Goal: Task Accomplishment & Management: Manage account settings

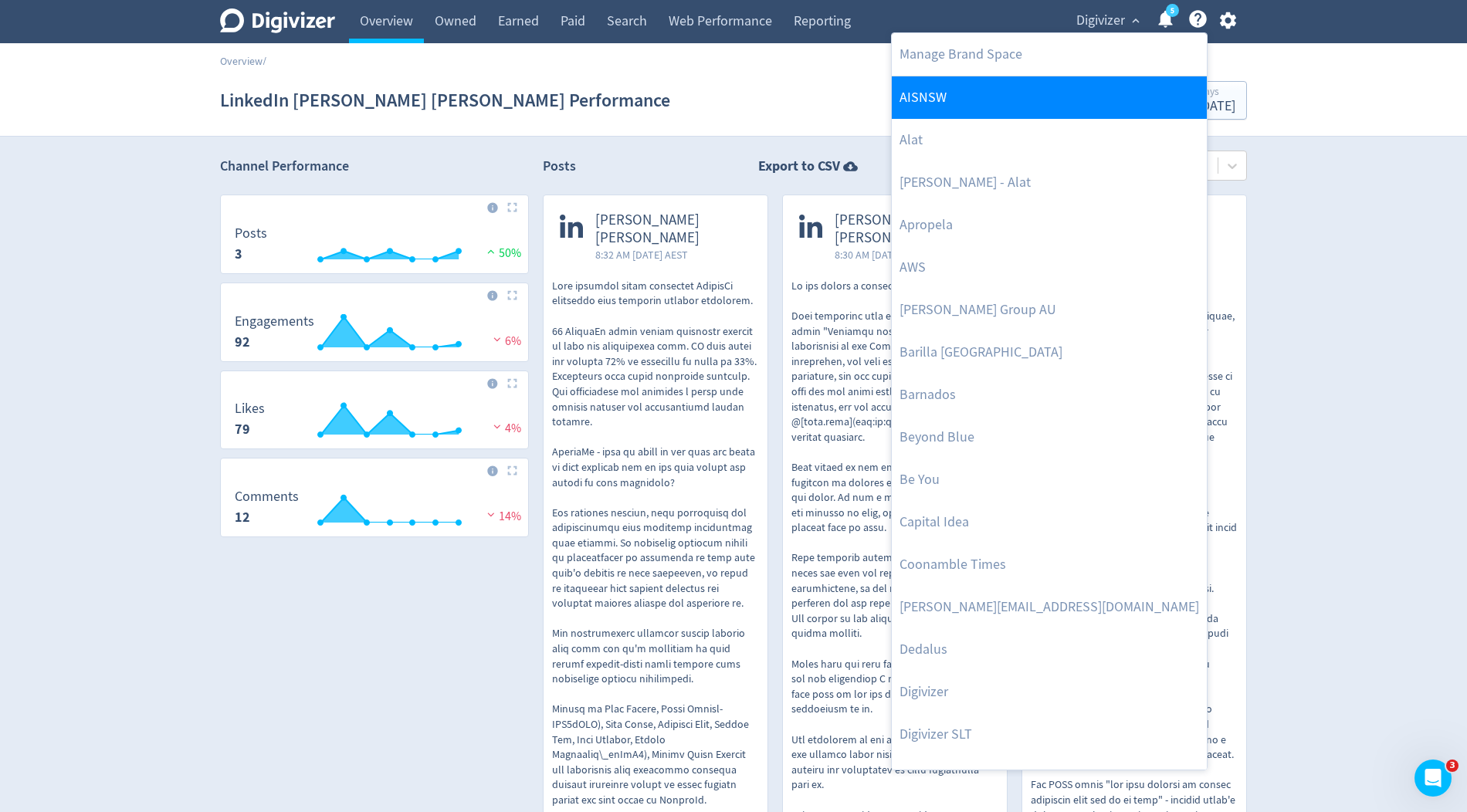
click at [967, 95] on link "AISNSW" at bounding box center [1049, 97] width 315 height 43
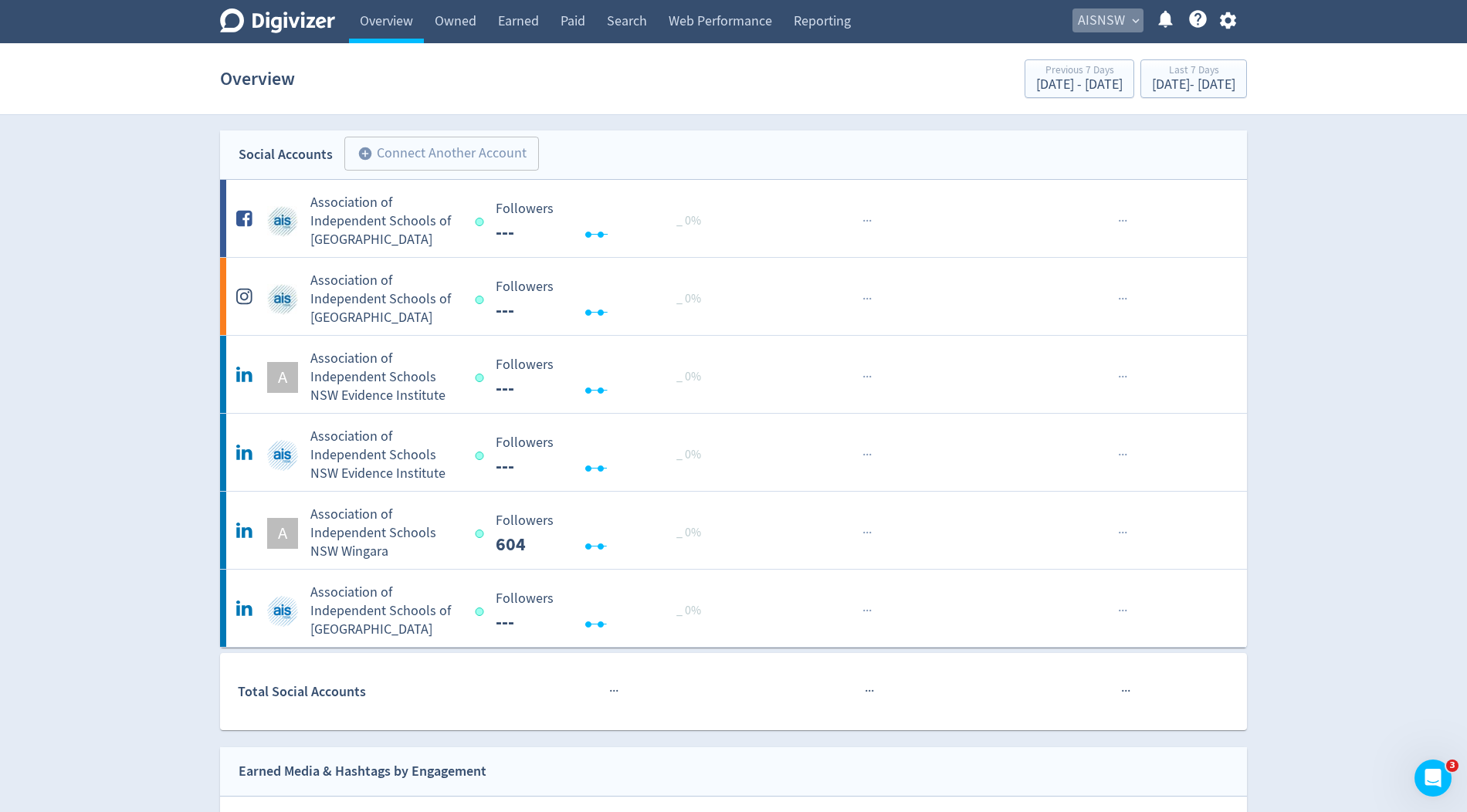
click at [1100, 17] on span "AISNSW" at bounding box center [1101, 20] width 47 height 24
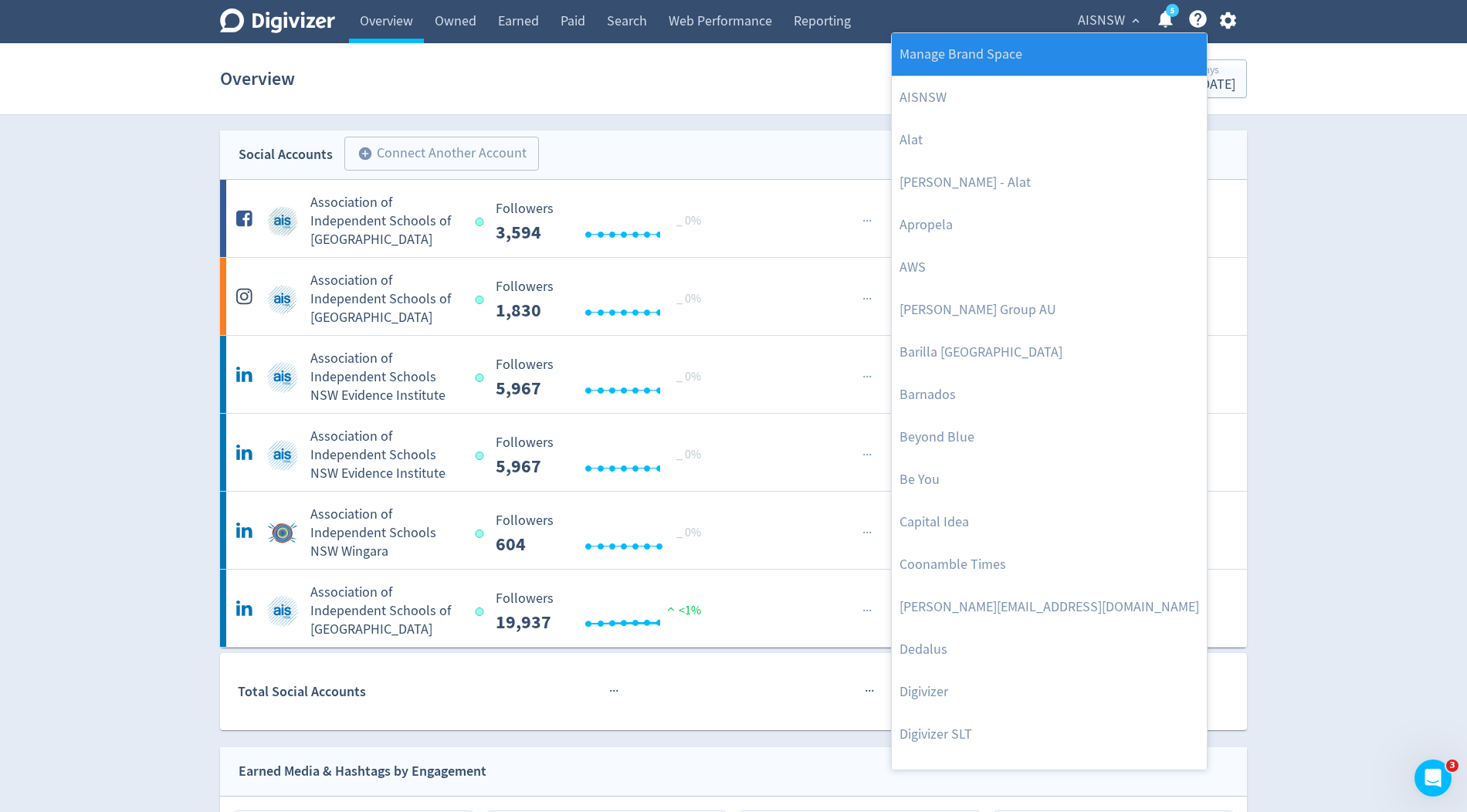
click at [1067, 47] on link "Manage Brand Space" at bounding box center [1049, 55] width 315 height 43
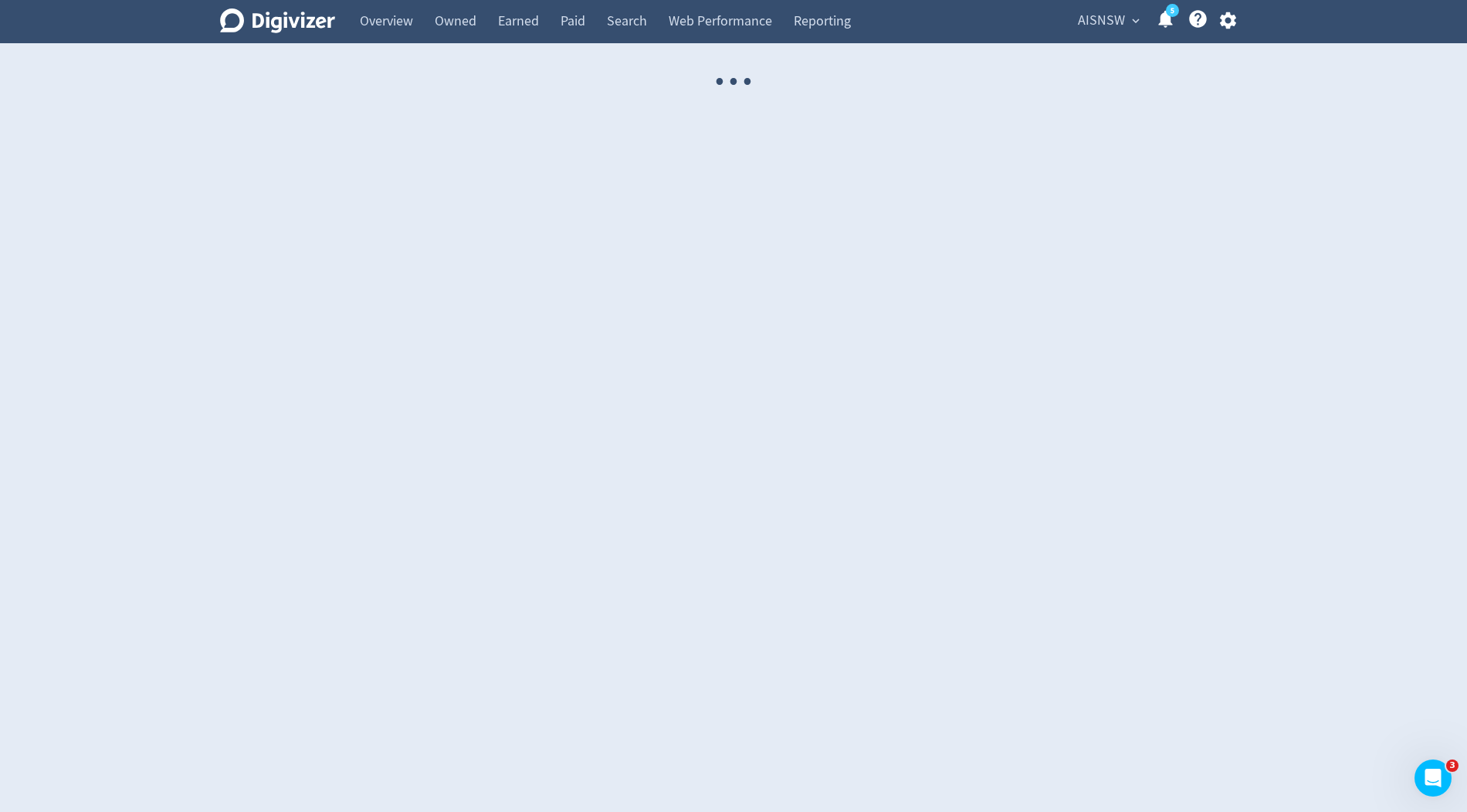
select select "USER"
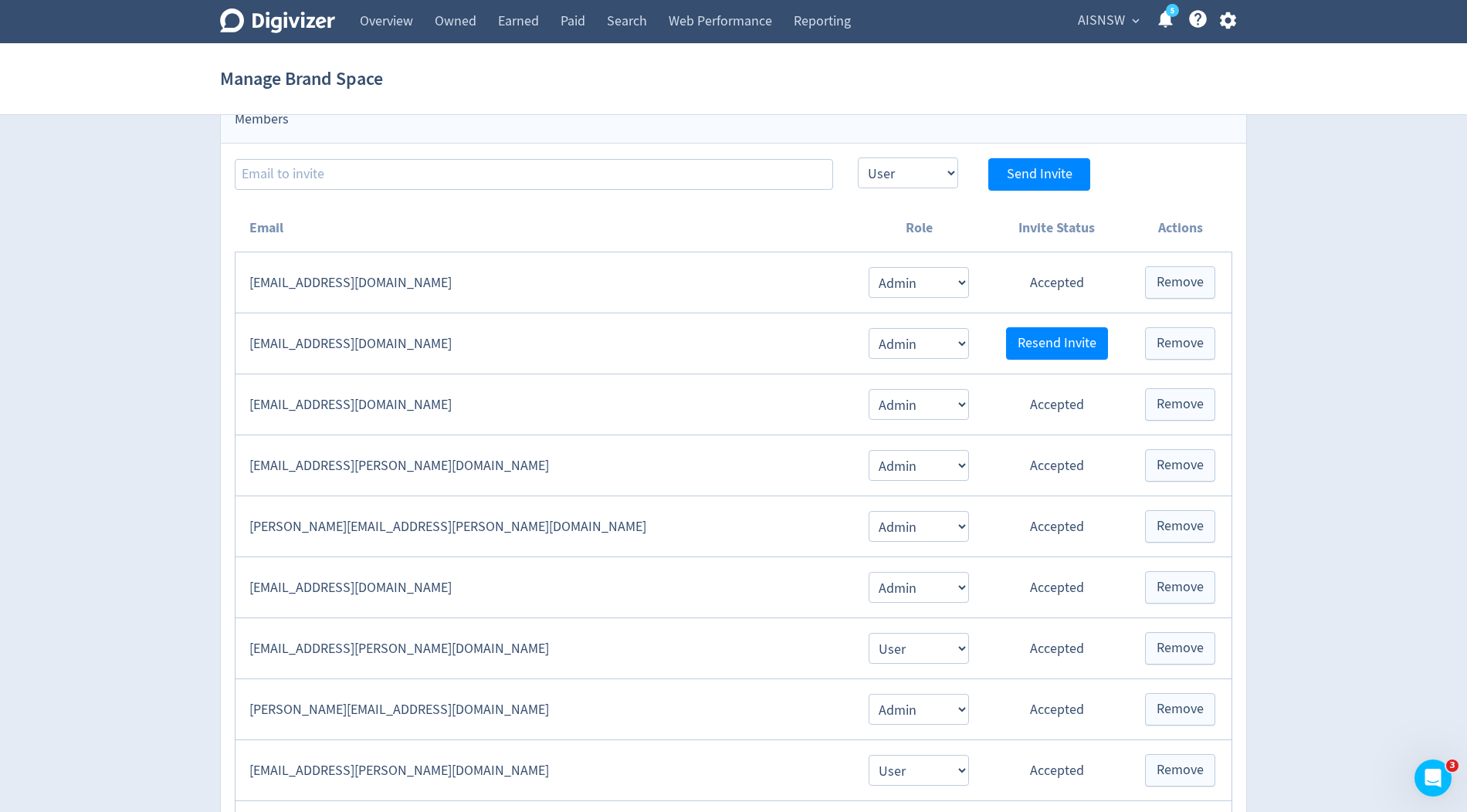
scroll to position [297, 0]
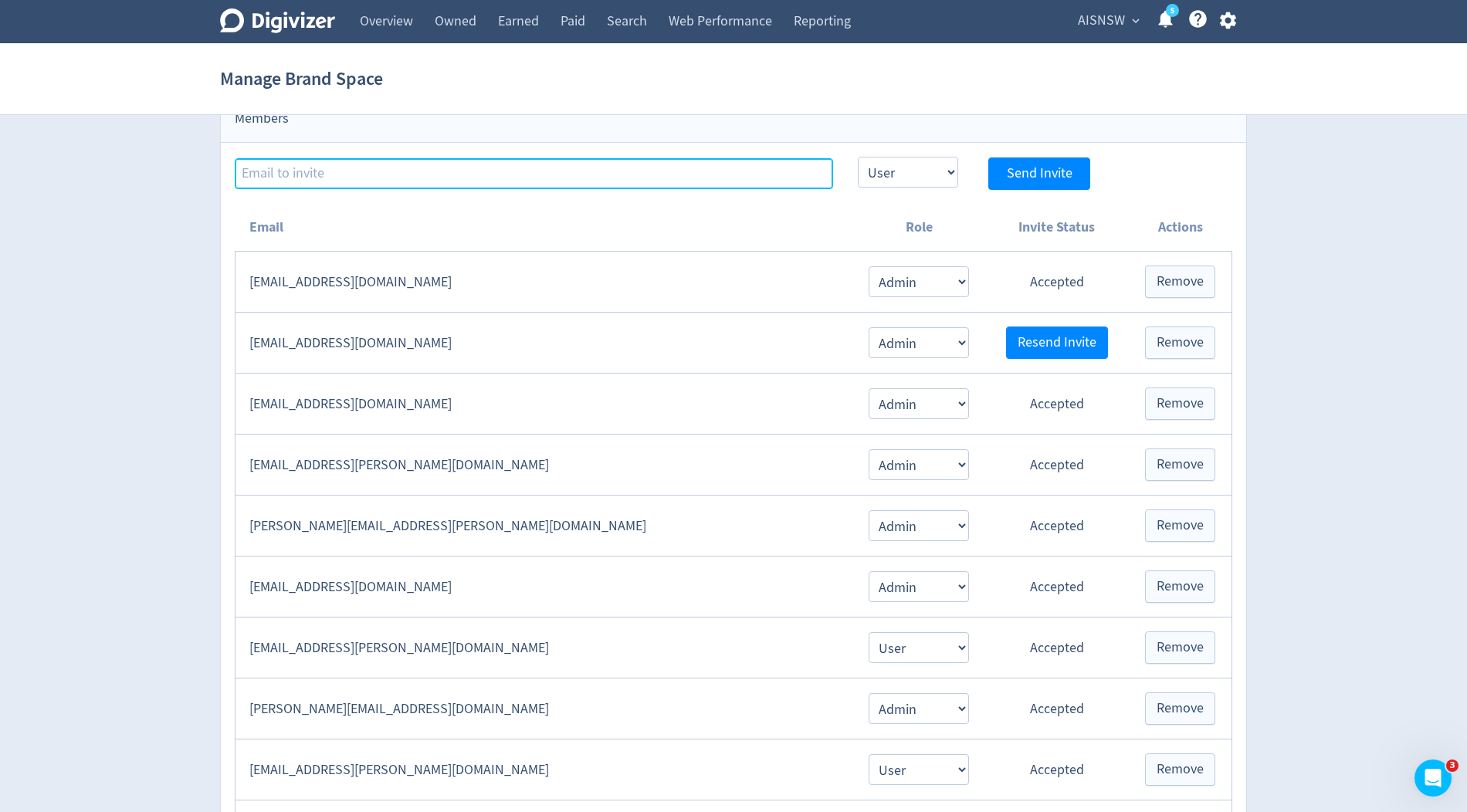
click at [289, 164] on input at bounding box center [534, 174] width 598 height 31
paste input "[PERSON_NAME][EMAIL_ADDRESS][DOMAIN_NAME]"
type input "[PERSON_NAME][EMAIL_ADDRESS][DOMAIN_NAME]"
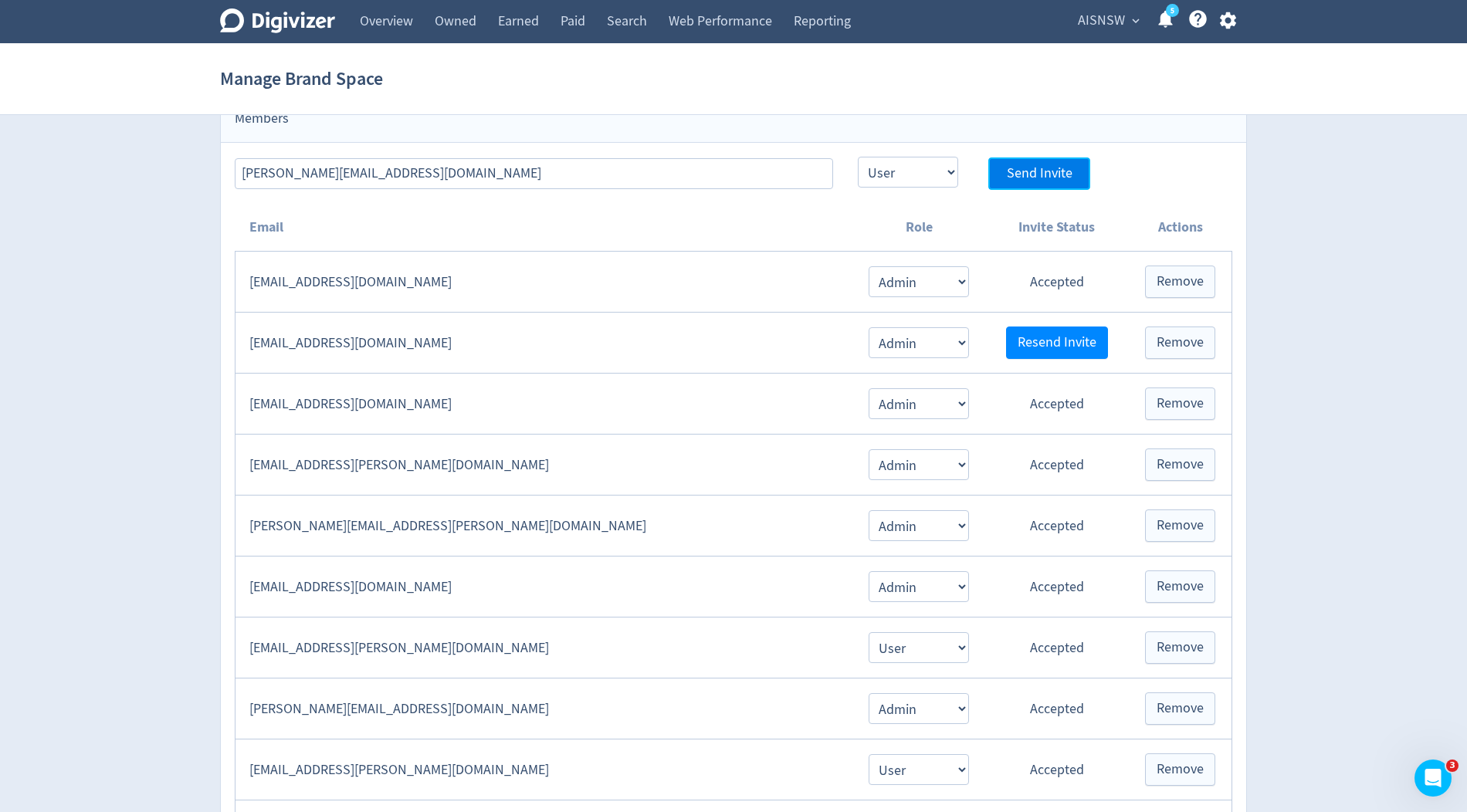
click at [1004, 168] on button "Send Invite" at bounding box center [1039, 174] width 102 height 32
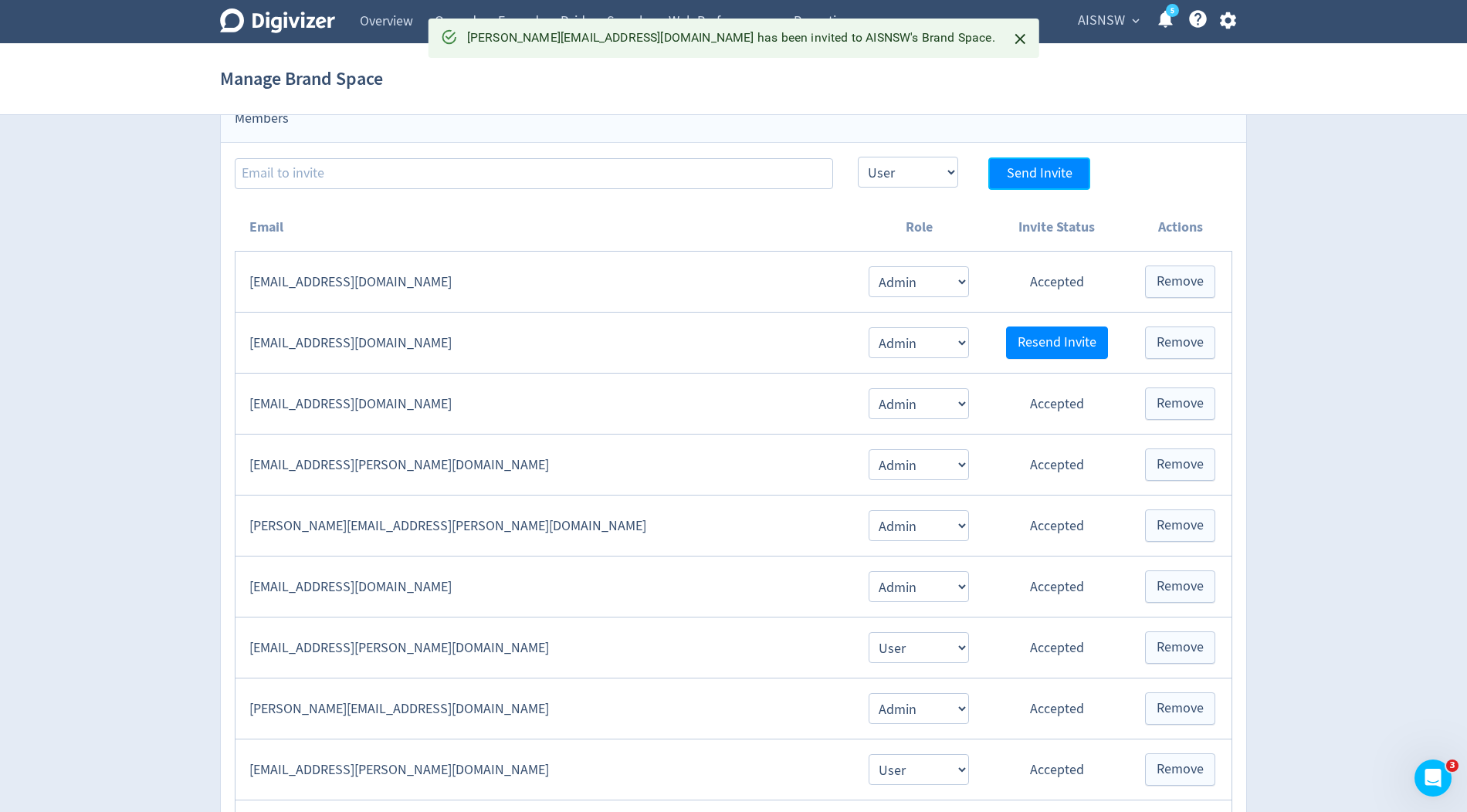
select select "USER"
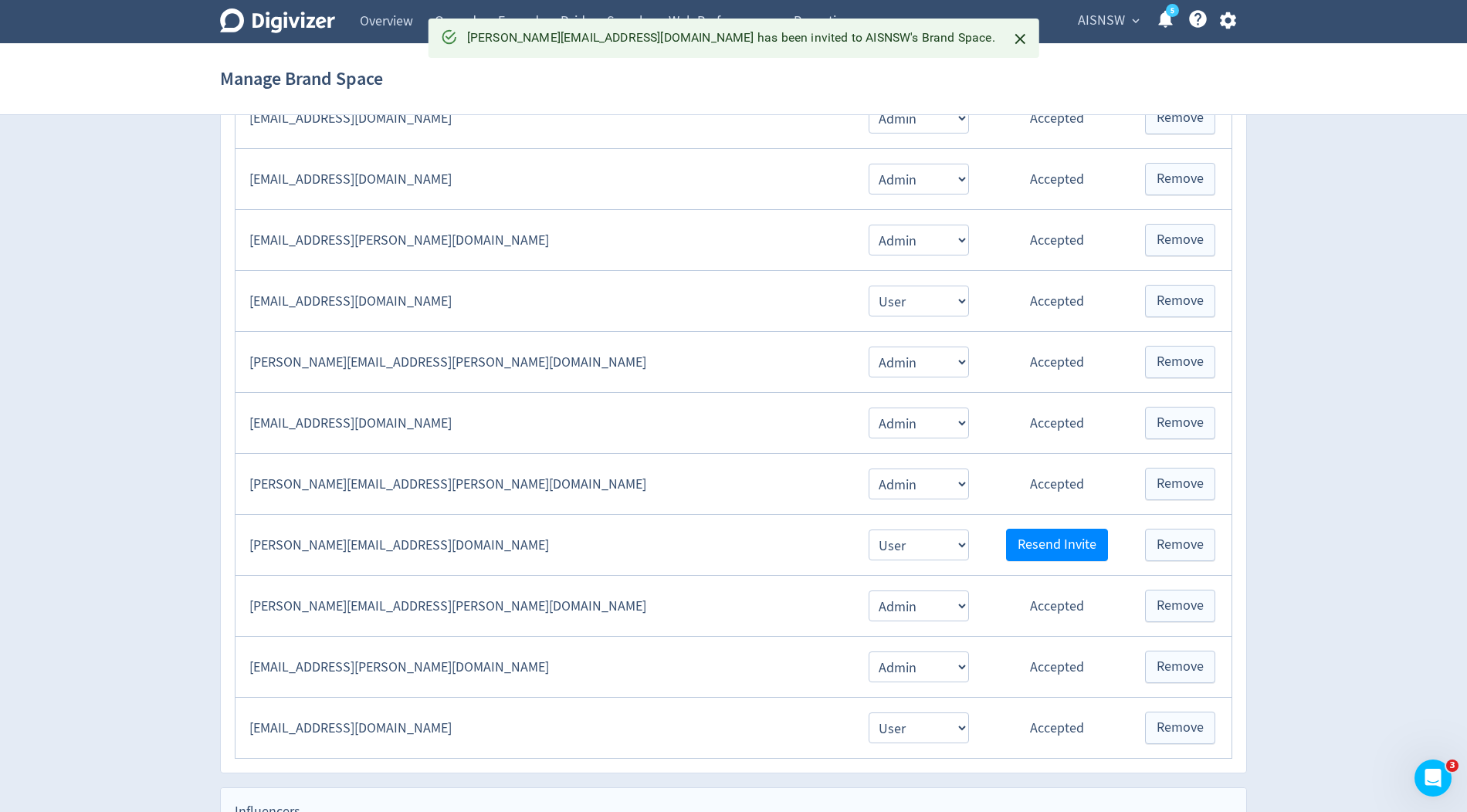
scroll to position [1137, 0]
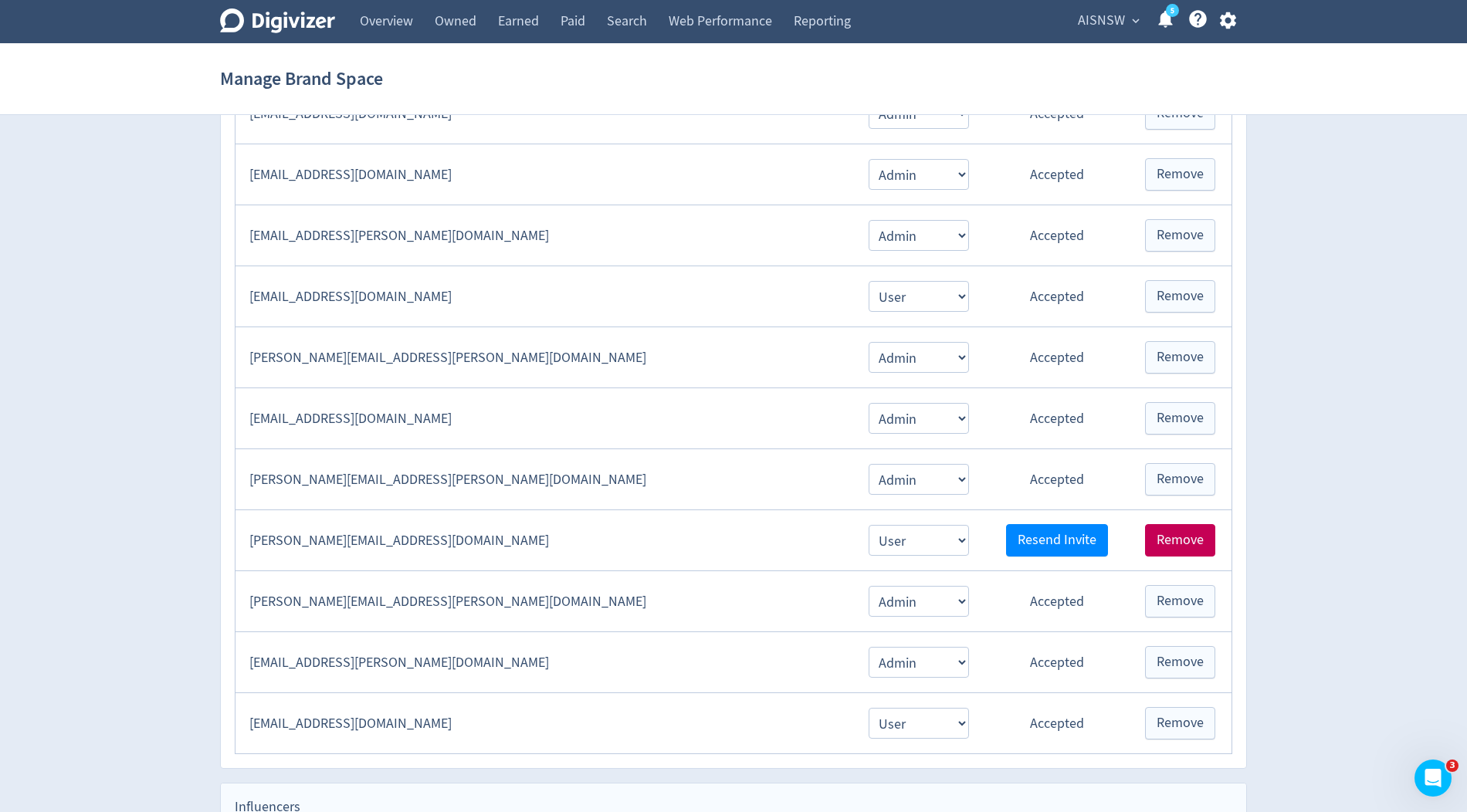
click at [1186, 533] on span "Remove" at bounding box center [1179, 540] width 47 height 14
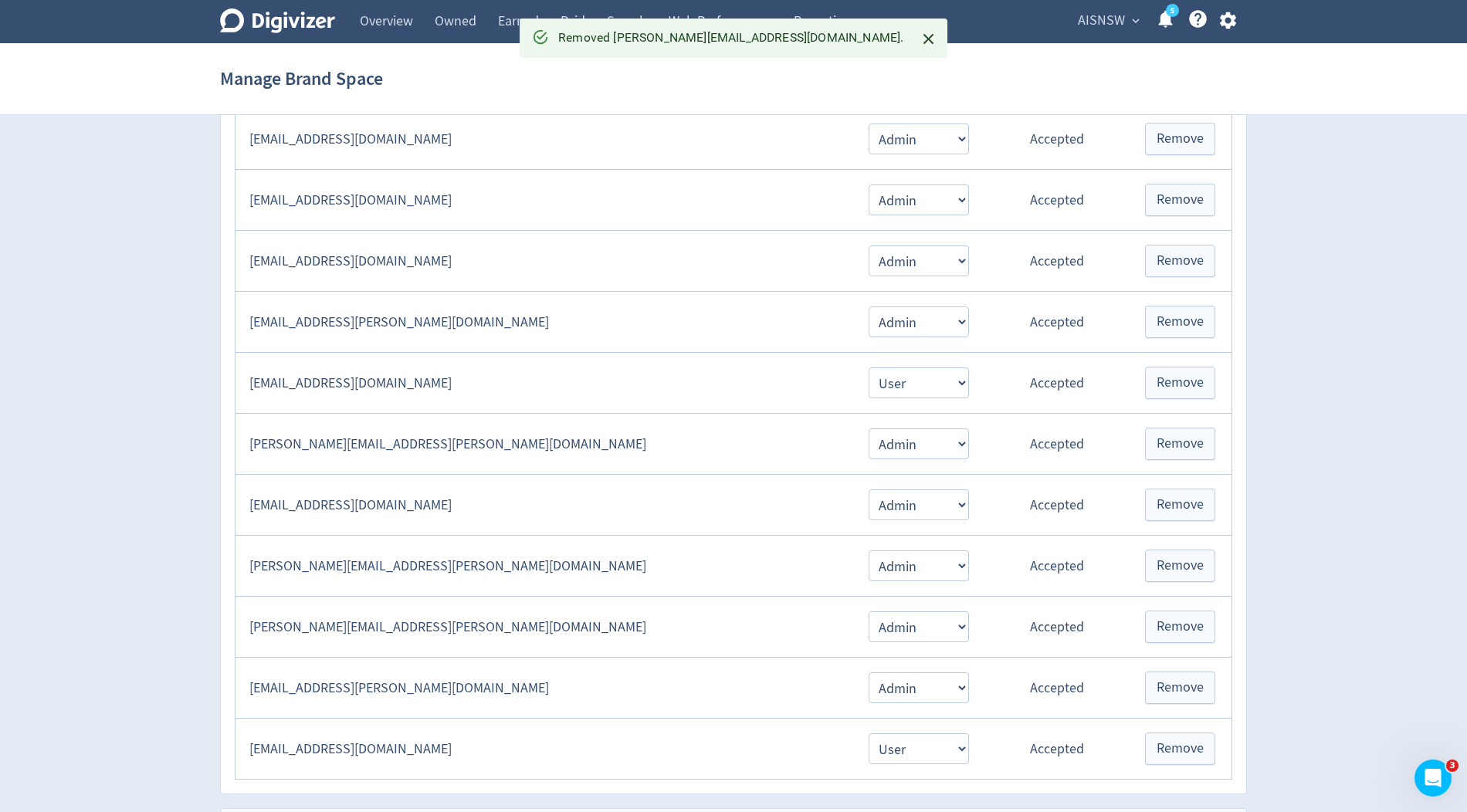
scroll to position [1056, 0]
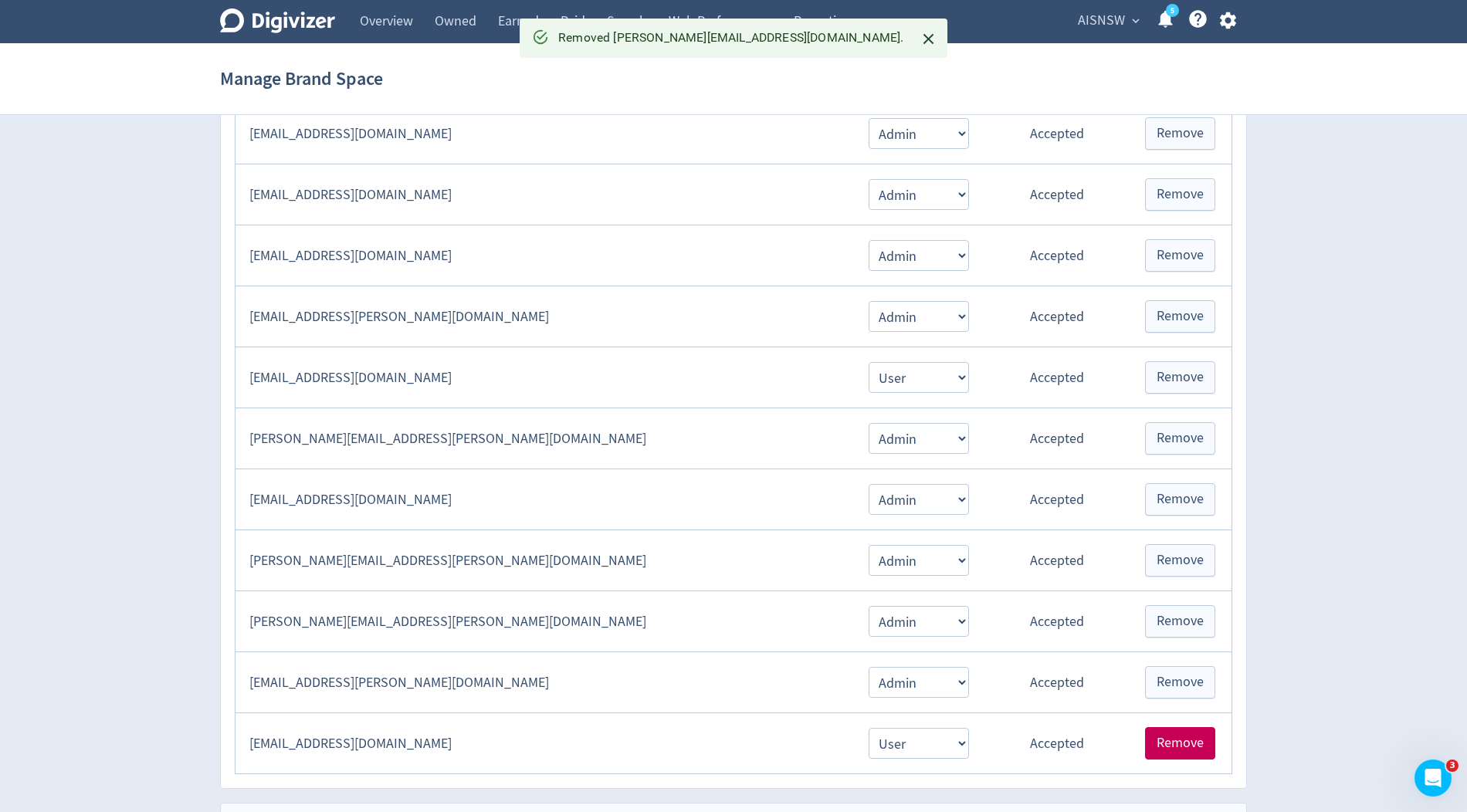
click at [1195, 737] on span "Remove" at bounding box center [1179, 744] width 47 height 14
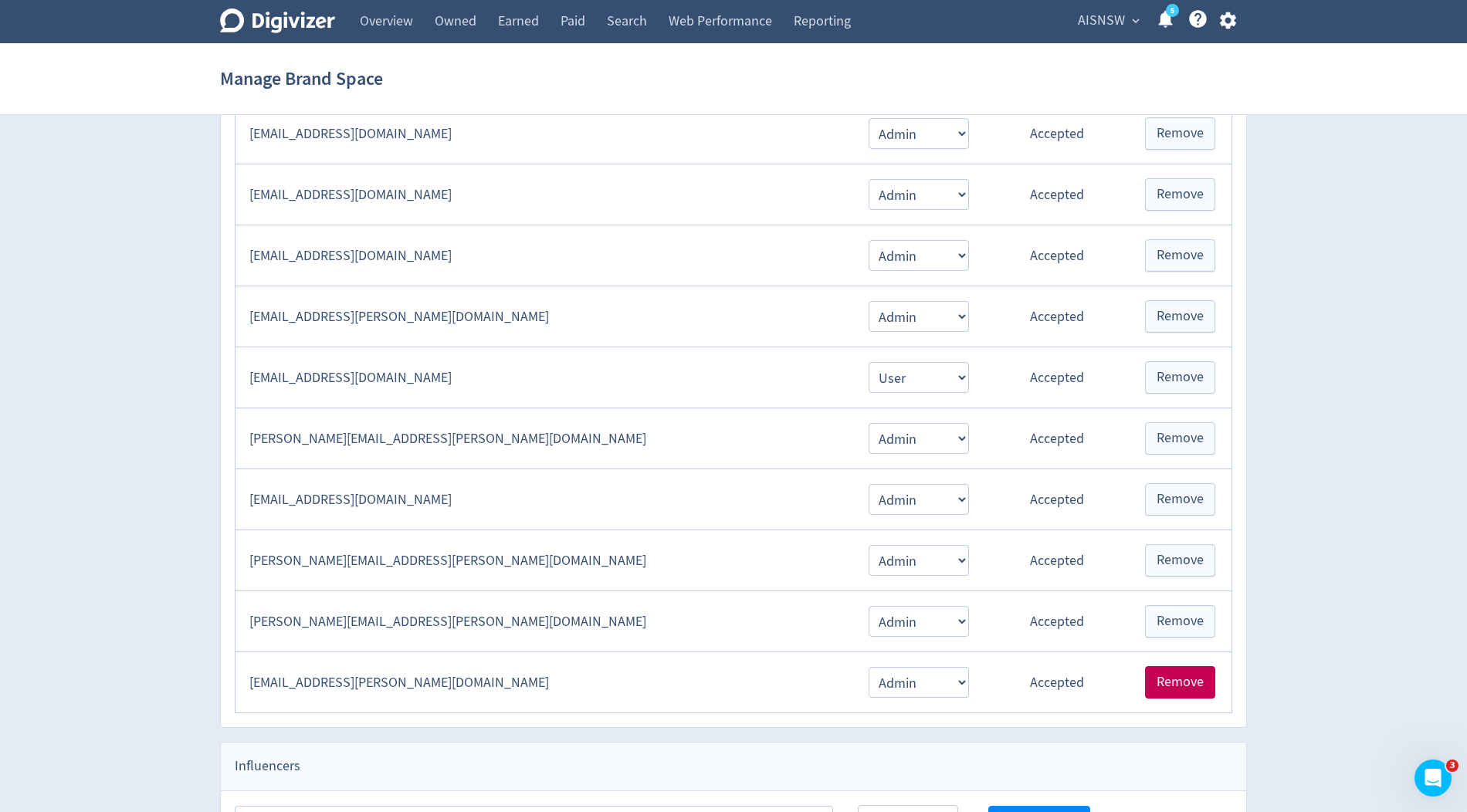
click at [1182, 676] on span "Remove" at bounding box center [1179, 682] width 47 height 14
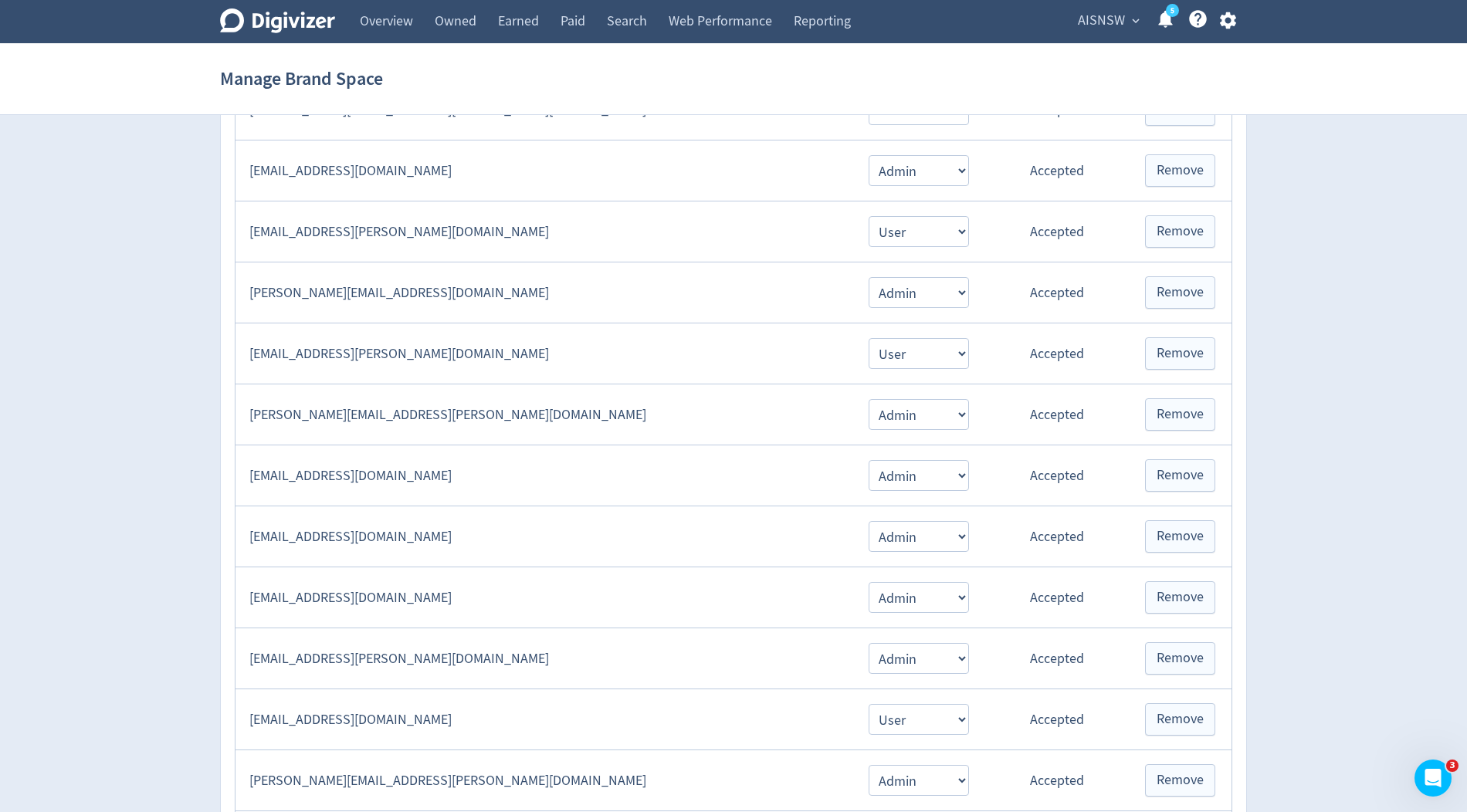
scroll to position [688, 0]
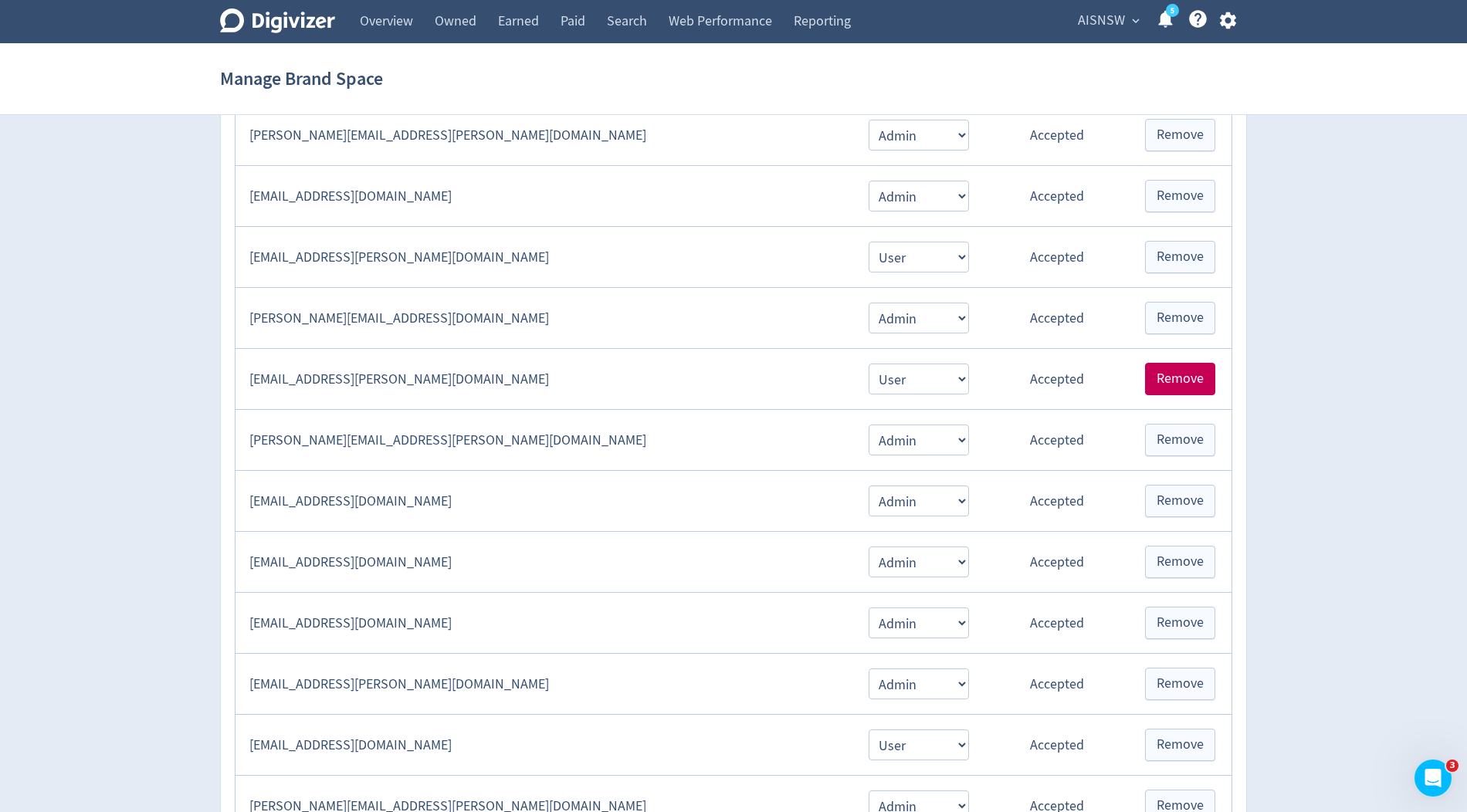
click at [1201, 372] on span "Remove" at bounding box center [1179, 379] width 47 height 14
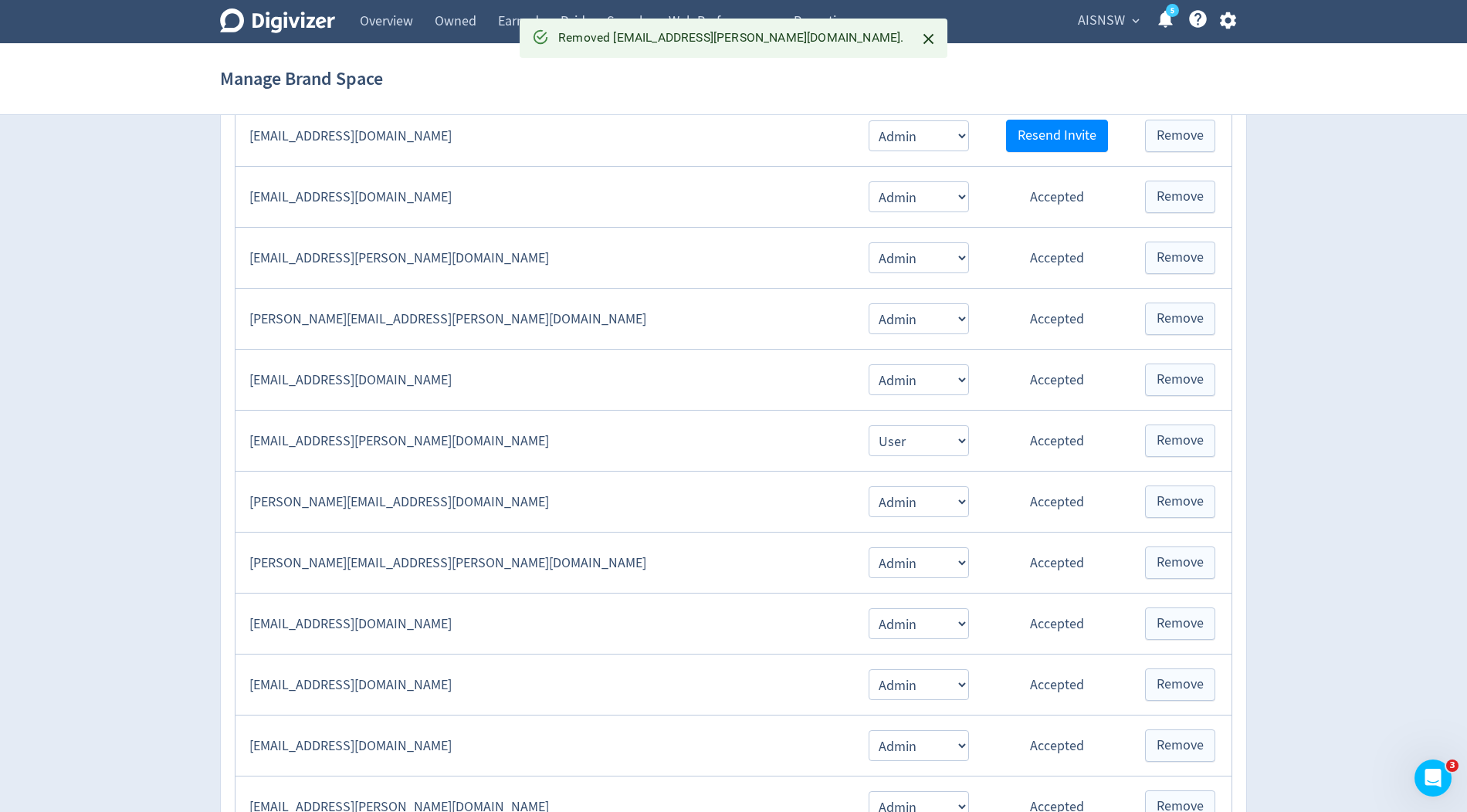
scroll to position [505, 0]
click at [1200, 435] on span "Remove" at bounding box center [1179, 440] width 47 height 14
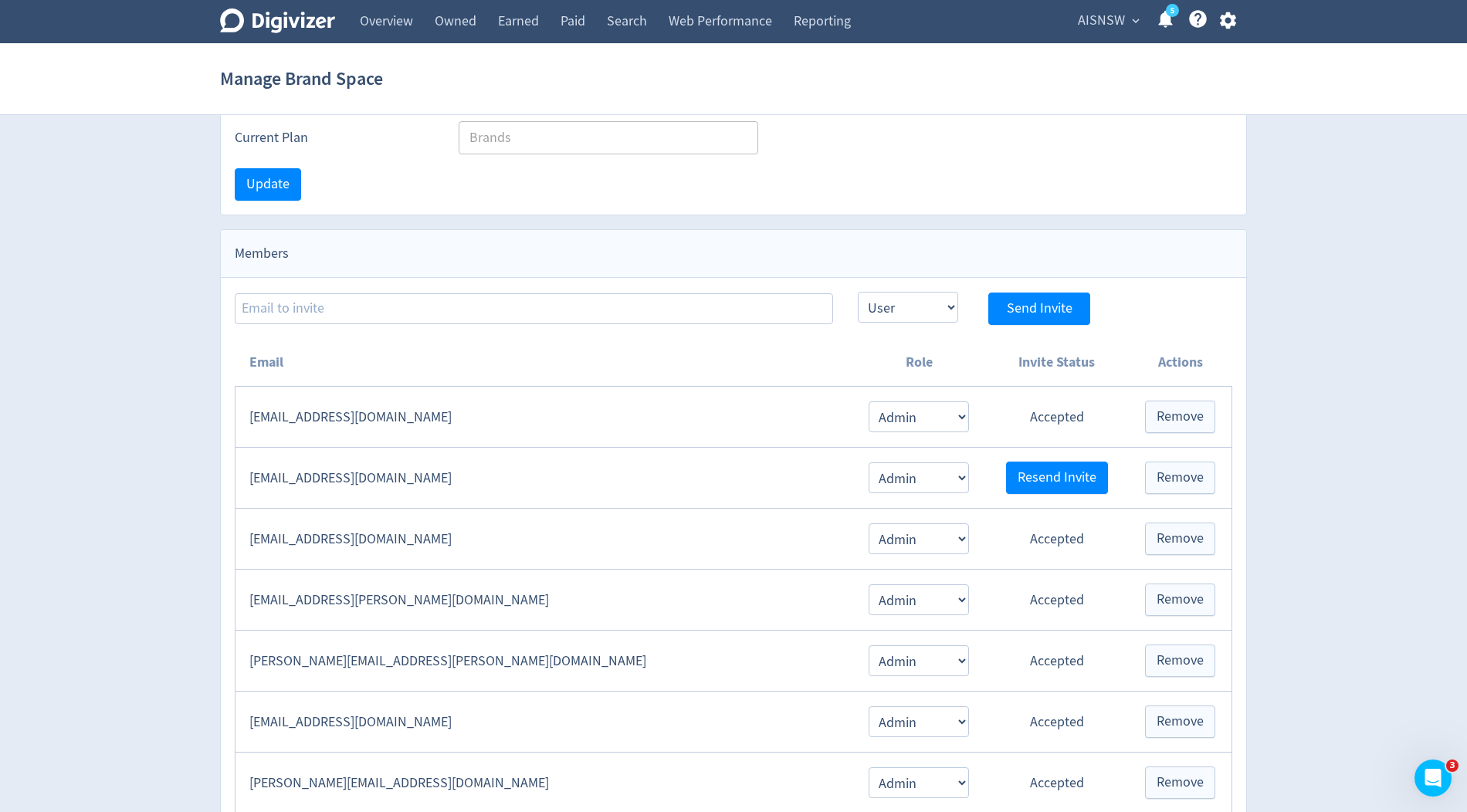
scroll to position [154, 0]
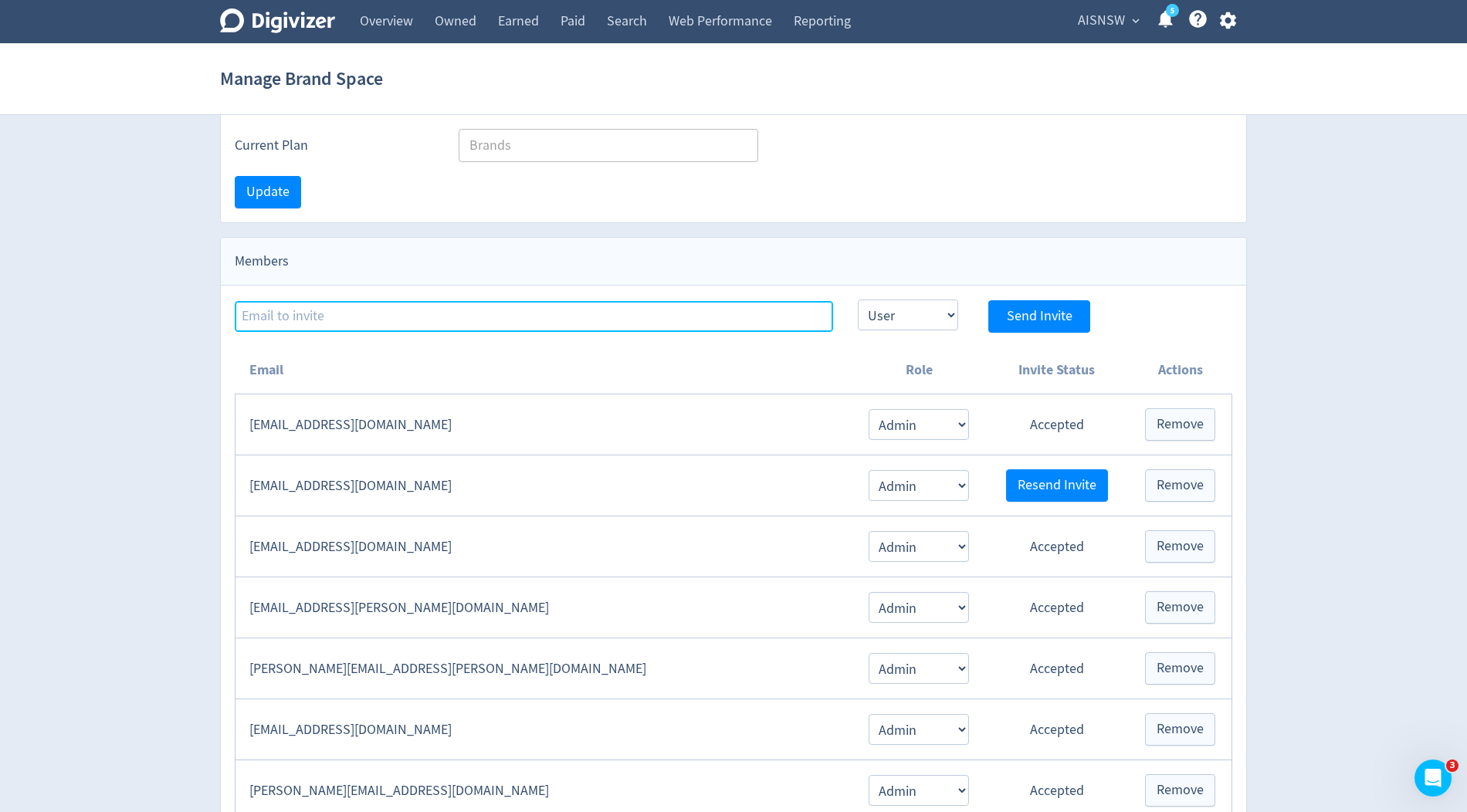
click at [257, 310] on input at bounding box center [534, 317] width 598 height 31
paste input "[EMAIL_ADDRESS][DOMAIN_NAME]"
type input "[EMAIL_ADDRESS][DOMAIN_NAME]"
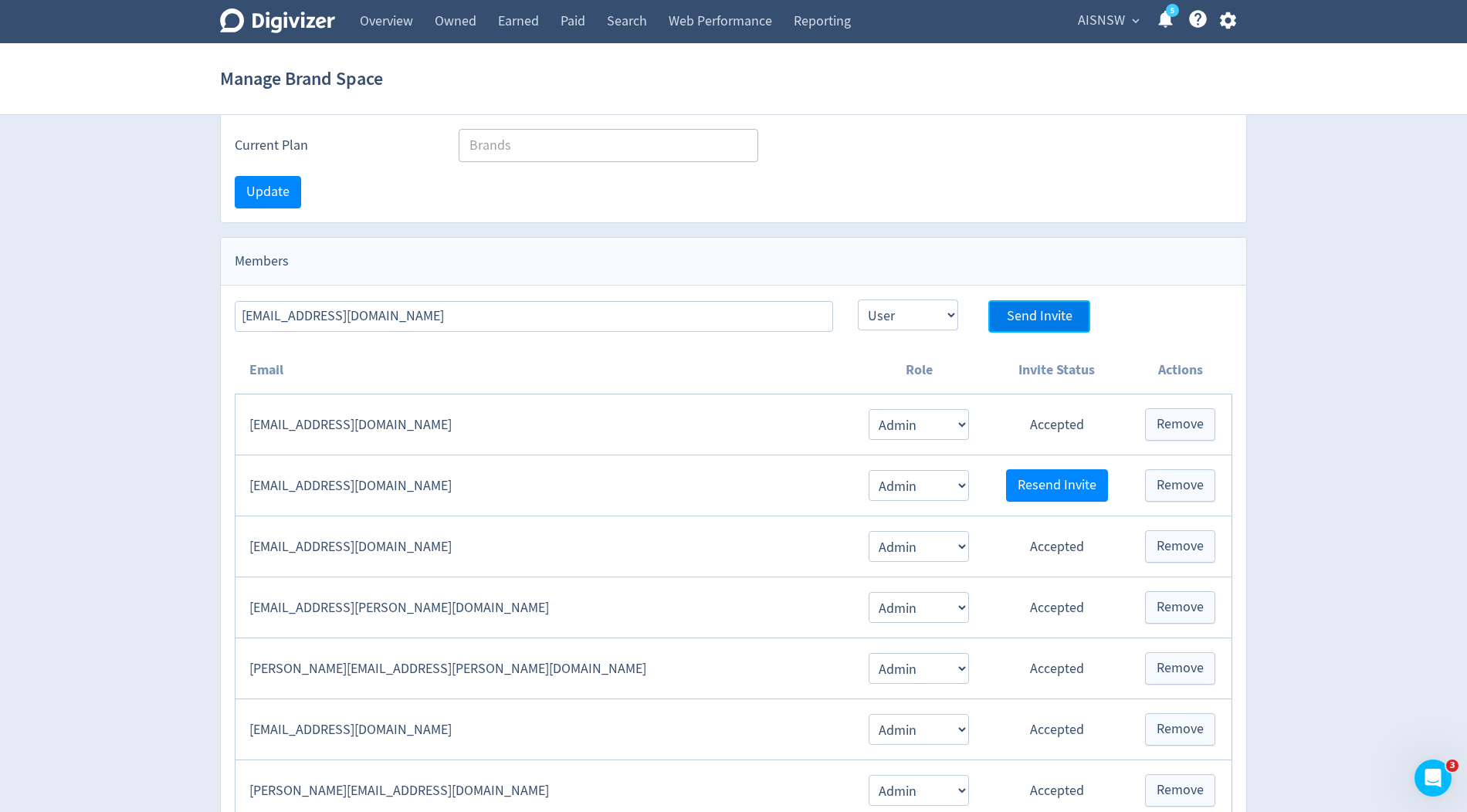
click at [1027, 314] on span "Send Invite" at bounding box center [1039, 317] width 65 height 14
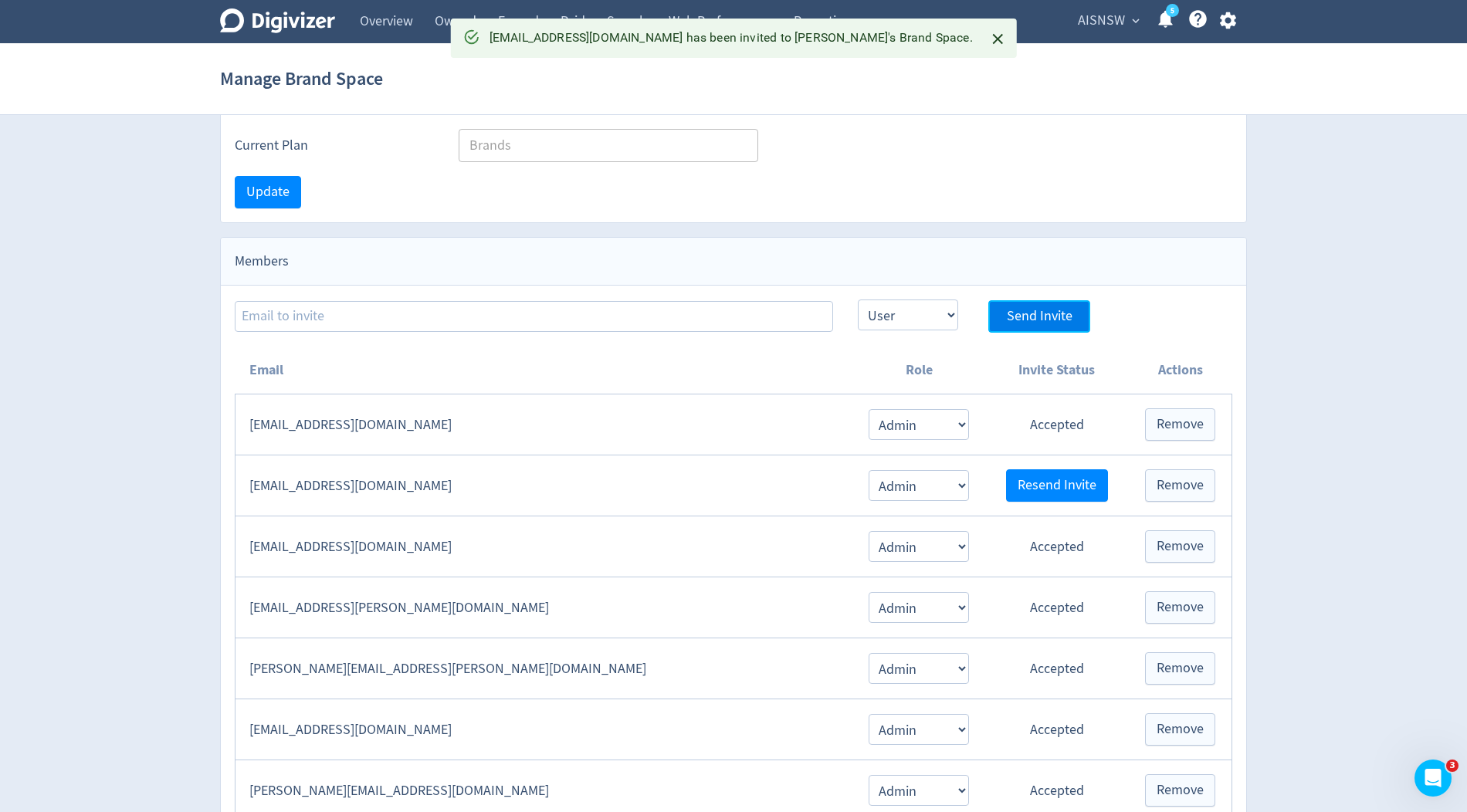
select select "USER"
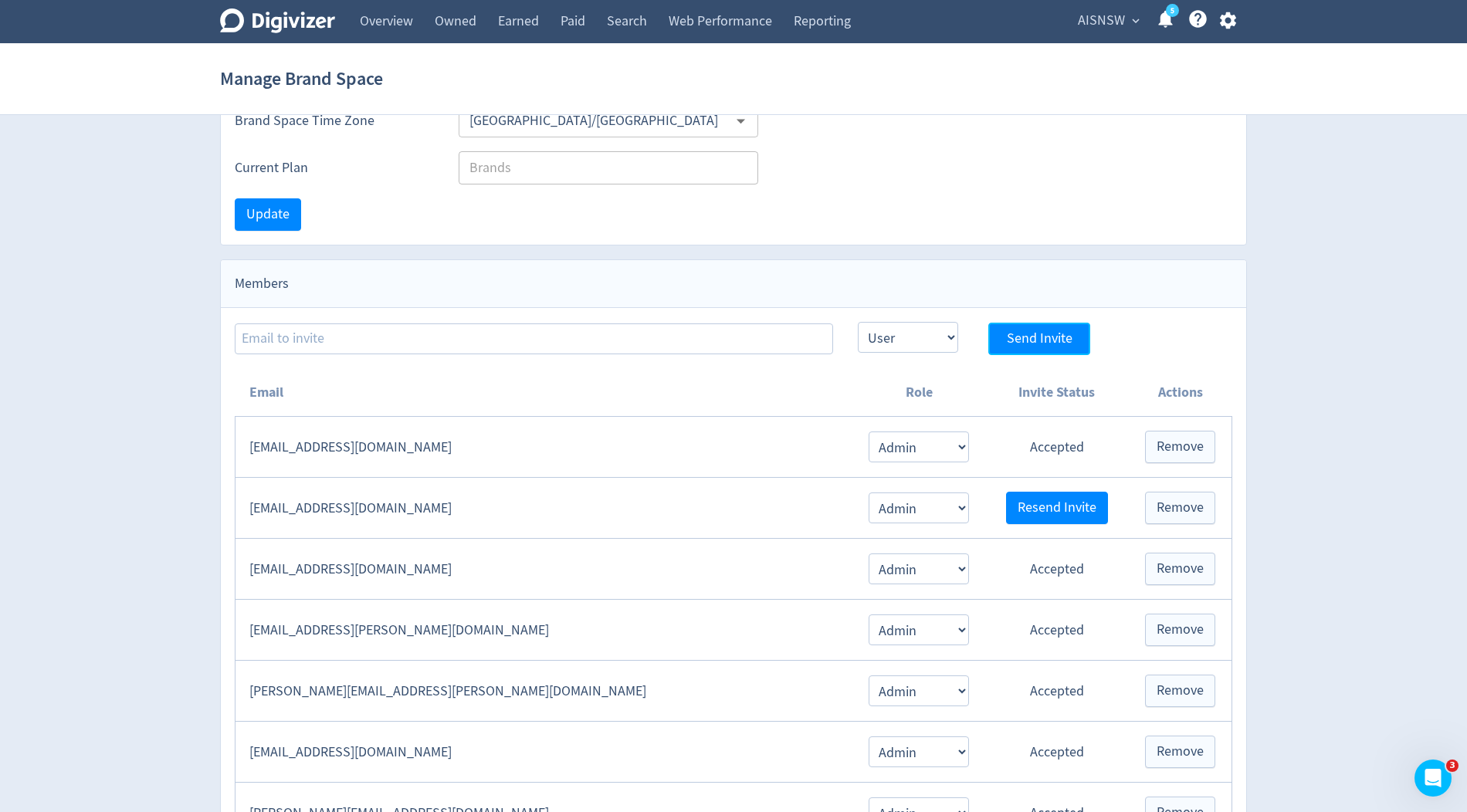
scroll to position [0, 0]
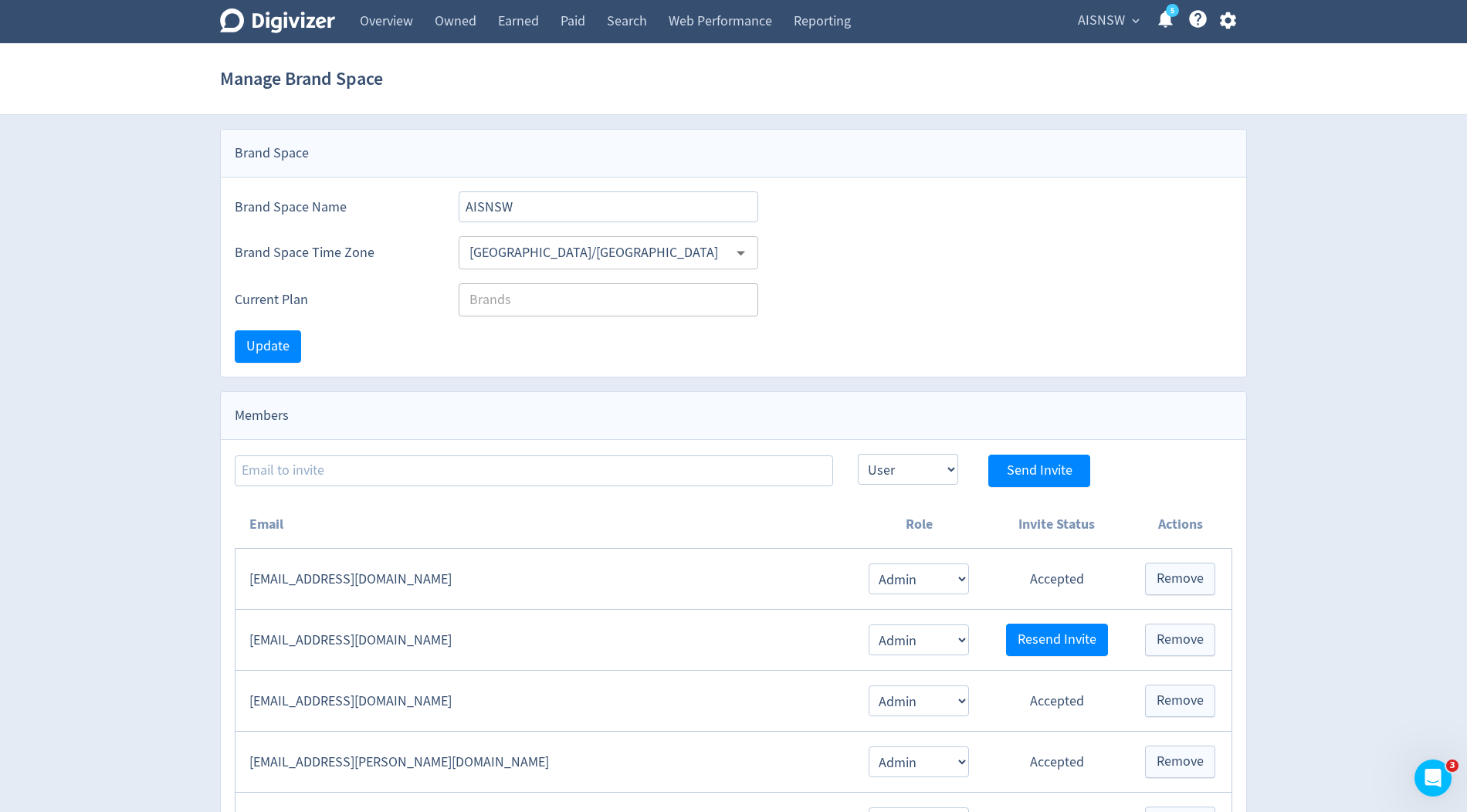
click at [1086, 33] on div "AISNSW expand_more 5 Help Center - Searchable support on using Digivizer" at bounding box center [1153, 21] width 186 height 43
click at [1111, 24] on span "AISNSW" at bounding box center [1101, 20] width 47 height 24
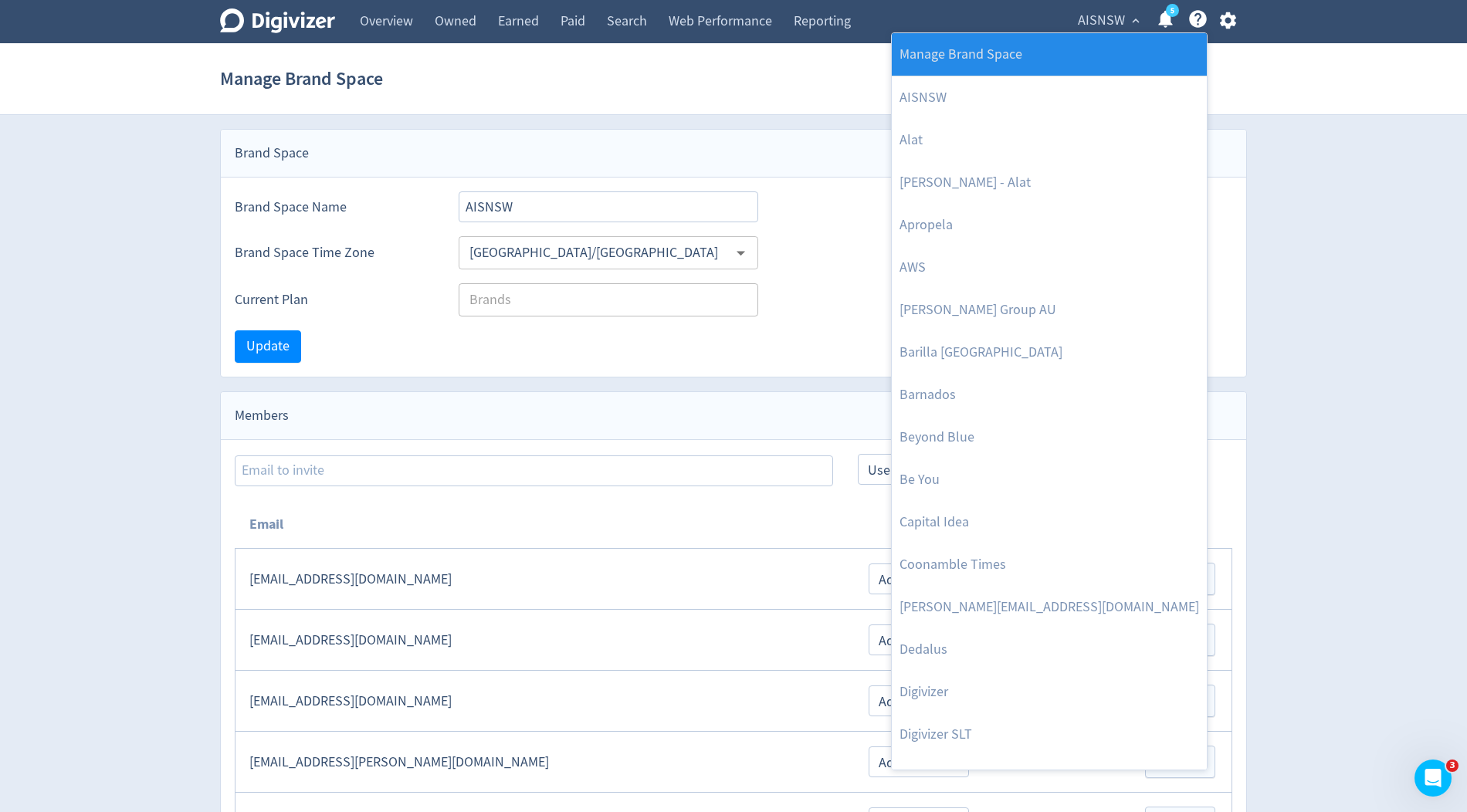
click at [1056, 40] on link "Manage Brand Space" at bounding box center [1049, 55] width 315 height 43
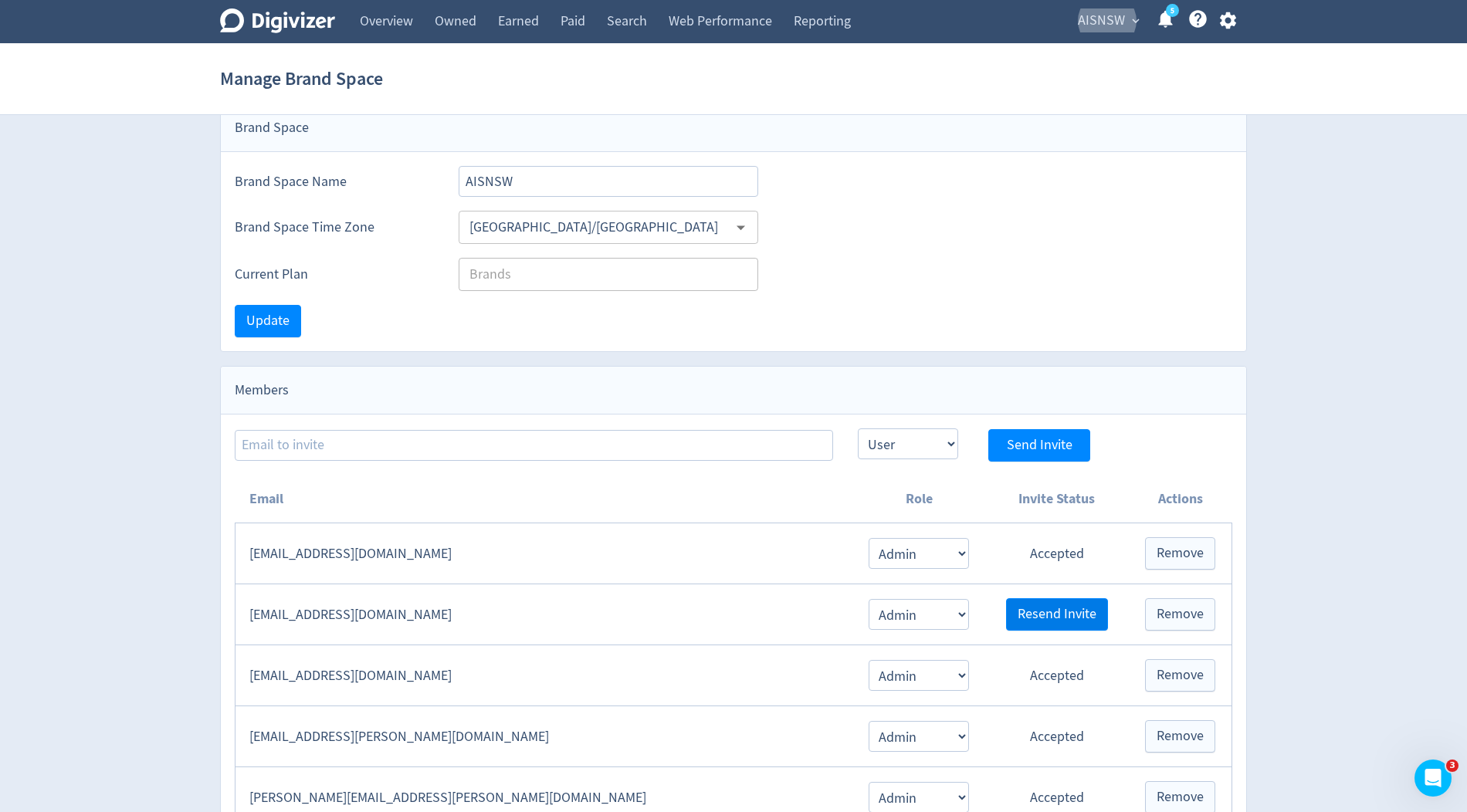
scroll to position [40, 0]
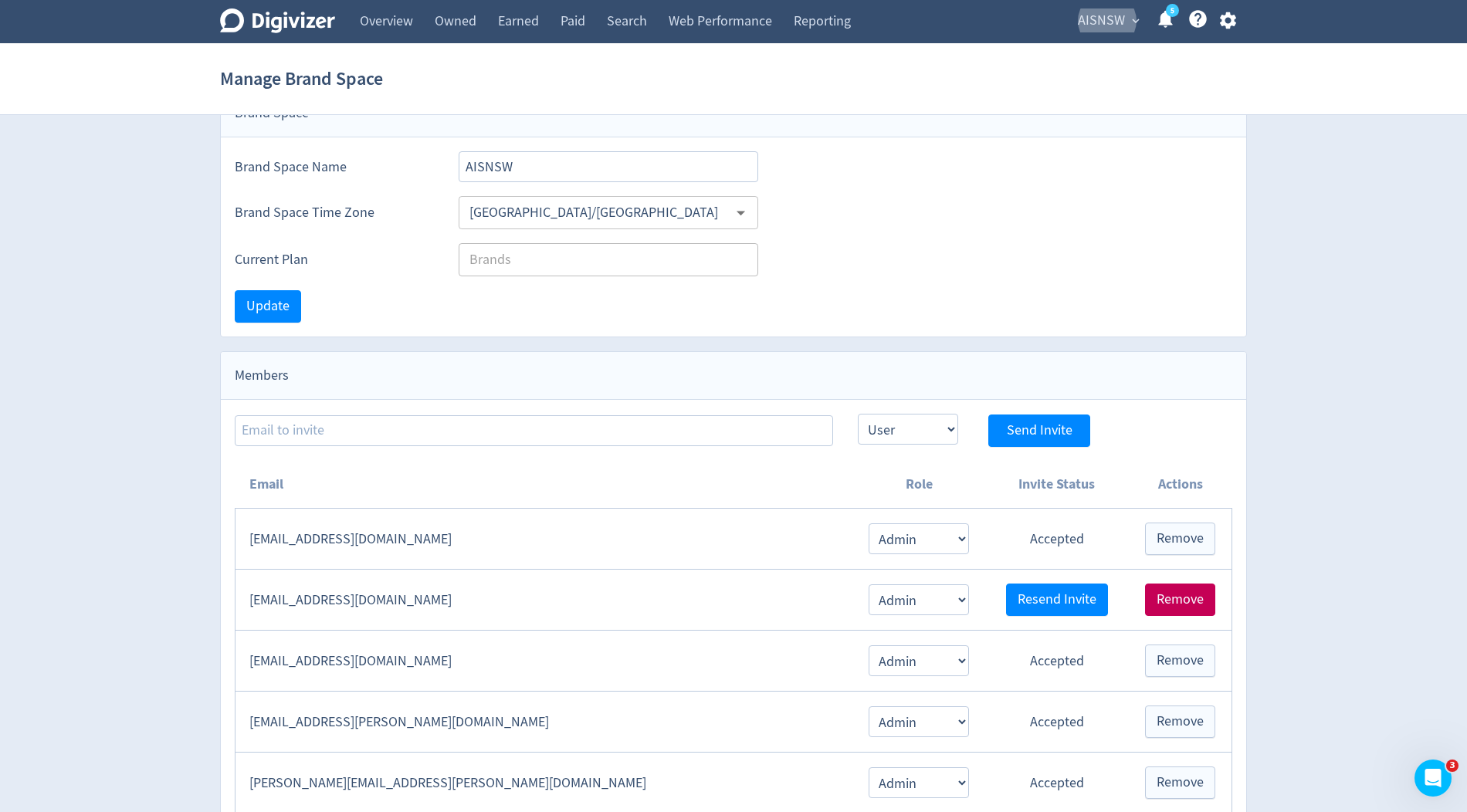
click at [1173, 593] on span "Remove" at bounding box center [1179, 599] width 47 height 14
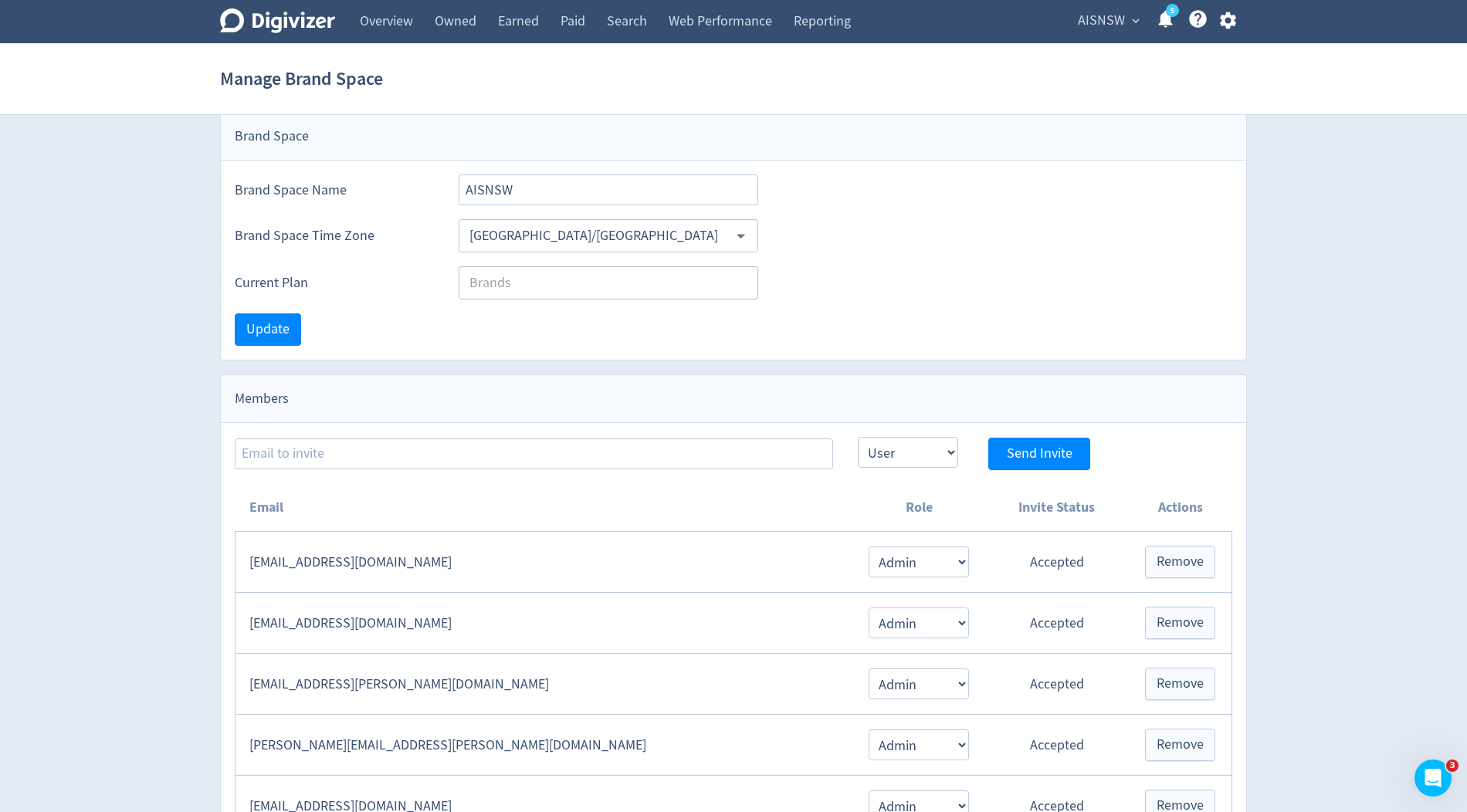
scroll to position [0, 0]
